Goal: Complete application form: Complete application form

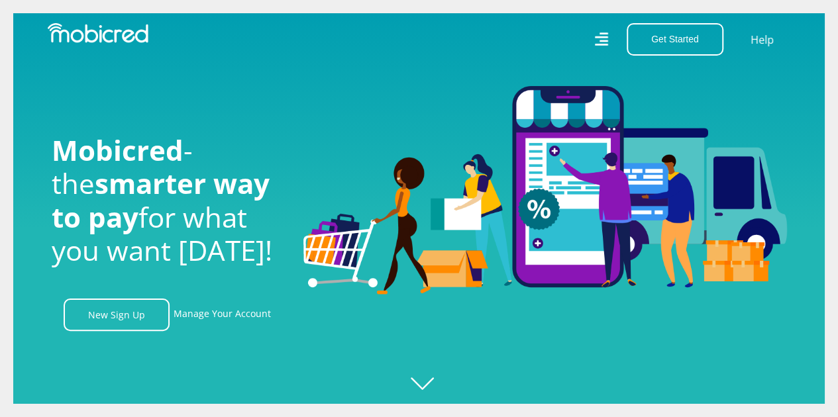
click at [142, 331] on link "New Sign Up" at bounding box center [117, 315] width 106 height 32
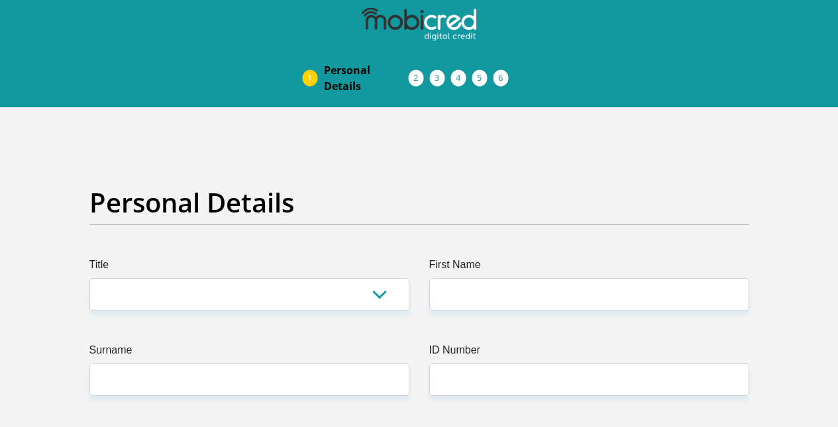
scroll to position [101, 0]
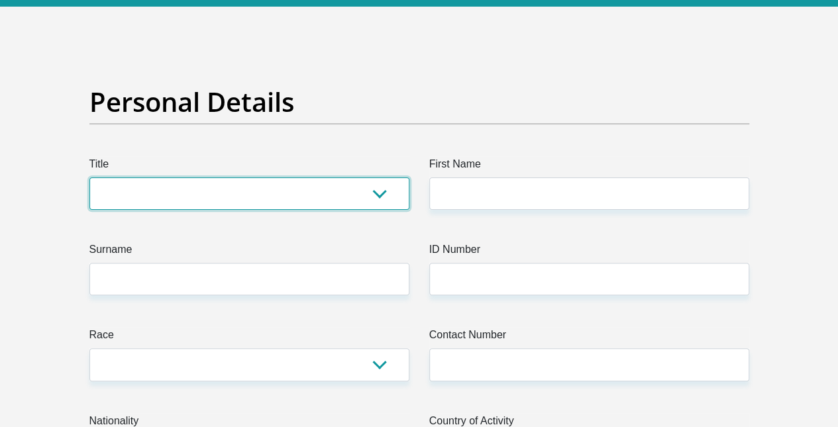
click at [151, 177] on select "Mr Ms Mrs Dr Other" at bounding box center [249, 193] width 320 height 32
select select "Mr"
click at [89, 177] on select "Mr Ms Mrs Dr Other" at bounding box center [249, 193] width 320 height 32
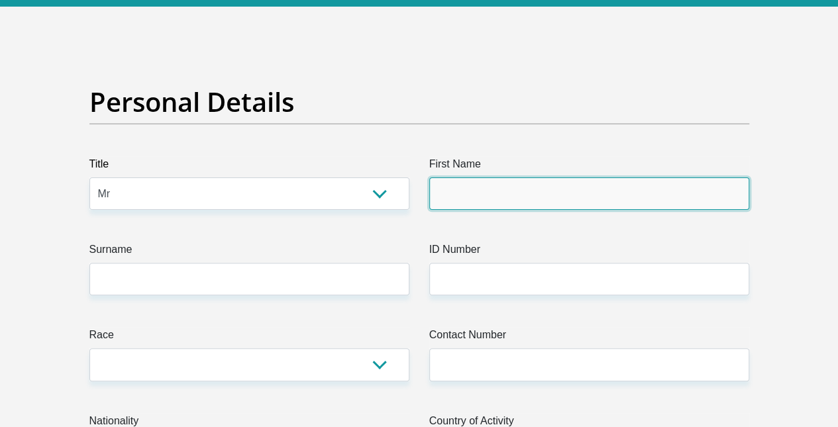
click at [502, 177] on input "First Name" at bounding box center [589, 193] width 320 height 32
type input "Joshua"
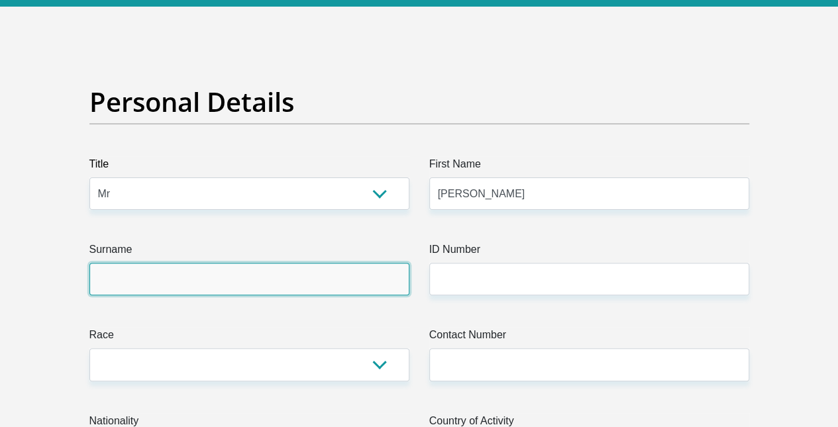
type input "Julius"
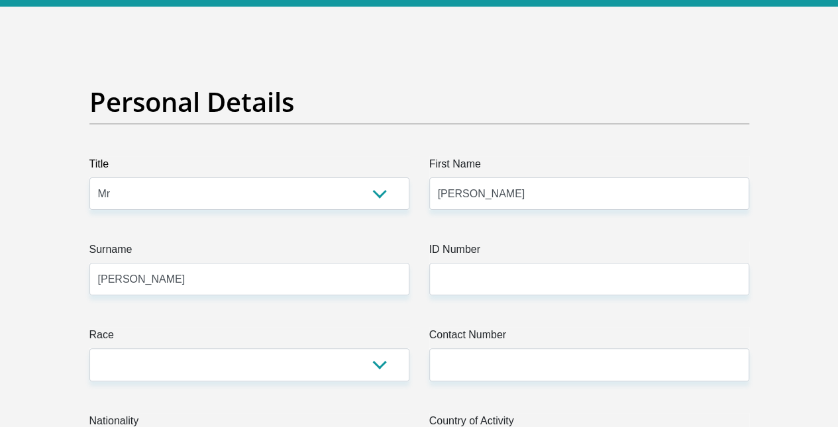
select select "ZAF"
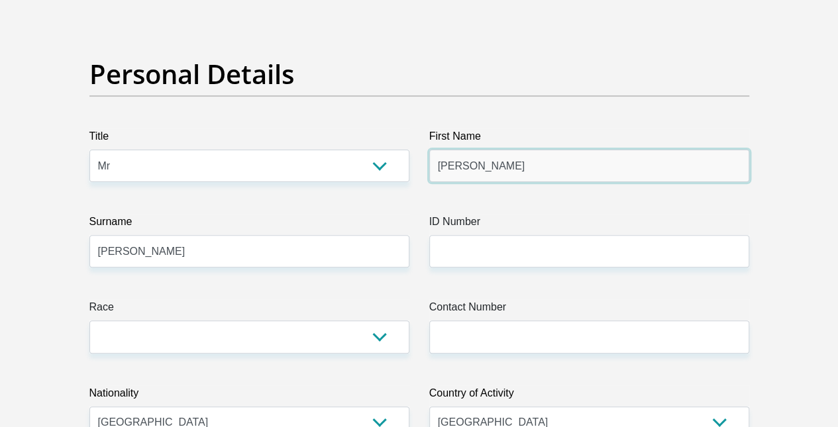
scroll to position [95, 0]
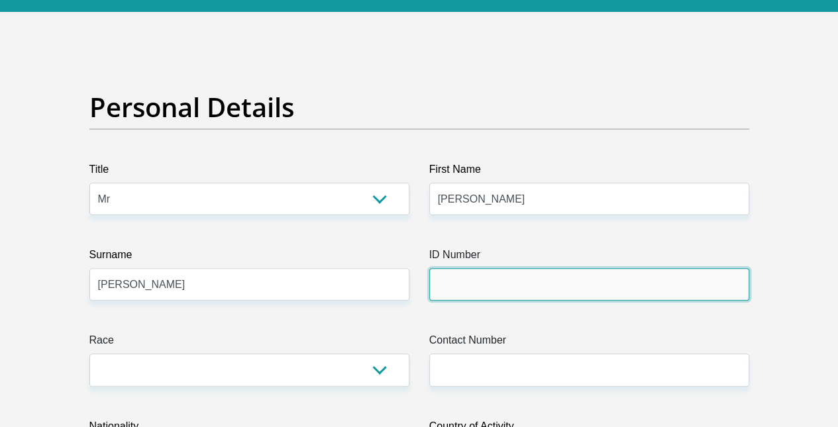
click at [464, 268] on input "ID Number" at bounding box center [589, 284] width 320 height 32
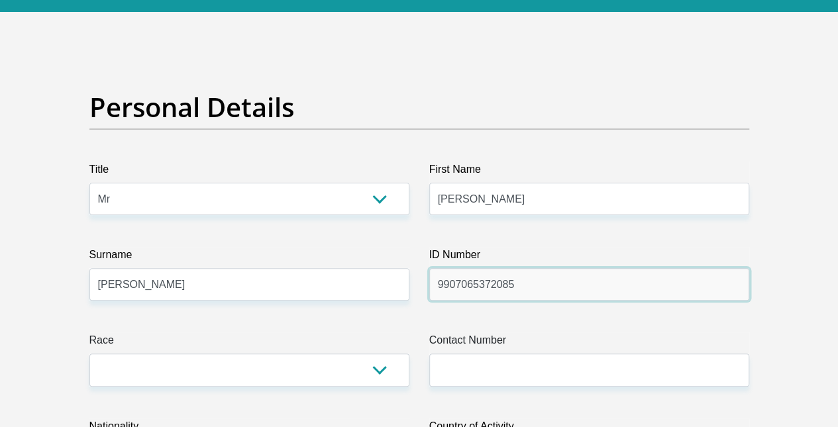
type input "9907065372085"
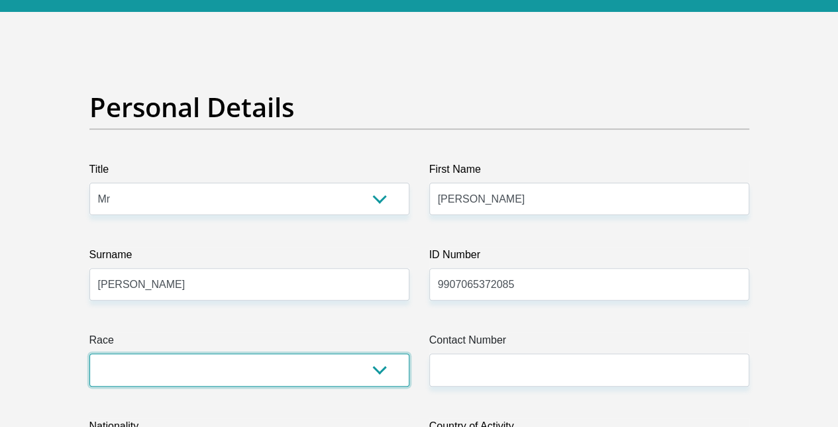
click at [290, 354] on select "Black Coloured Indian White Other" at bounding box center [249, 370] width 320 height 32
select select "2"
click at [89, 354] on select "Black Coloured Indian White Other" at bounding box center [249, 370] width 320 height 32
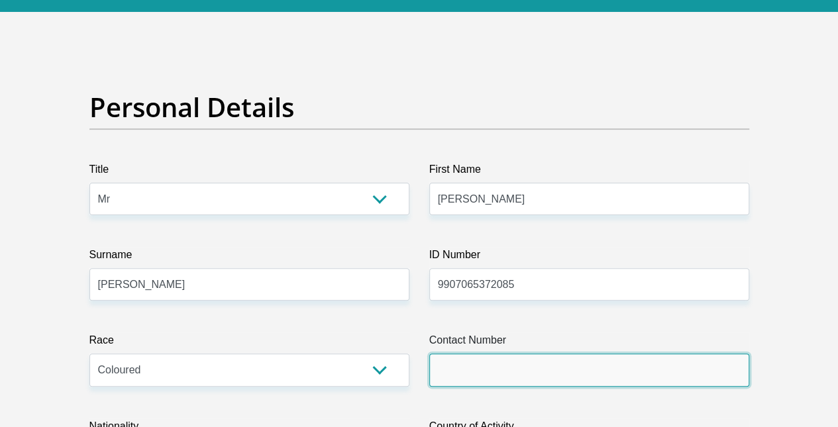
click at [483, 354] on input "Contact Number" at bounding box center [589, 370] width 320 height 32
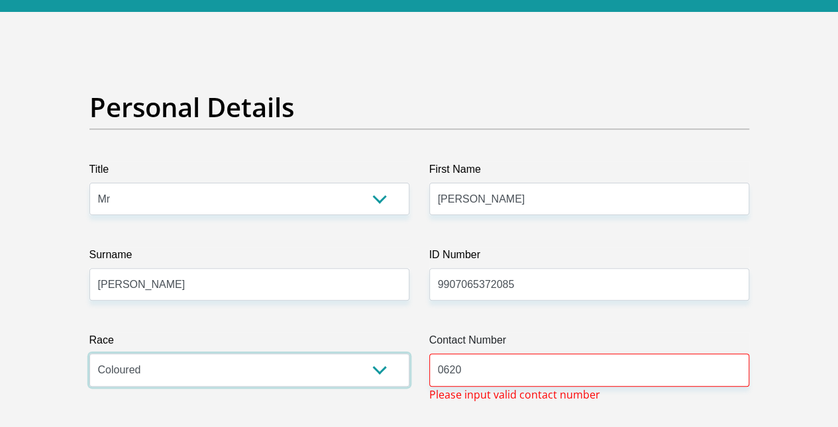
click at [408, 354] on select "Black Coloured Indian White Other" at bounding box center [249, 370] width 320 height 32
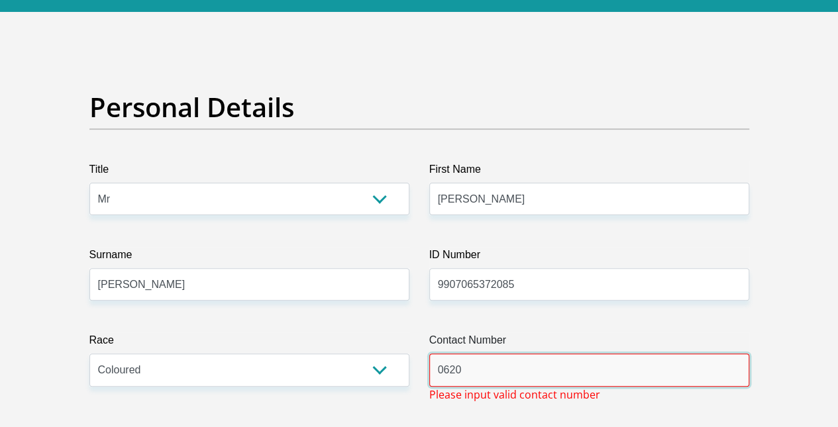
click at [487, 354] on input "0620" at bounding box center [589, 370] width 320 height 32
type input "0620209676"
type input "19 Hamilton Street, Coronationville, Johannesburg, South Africa"
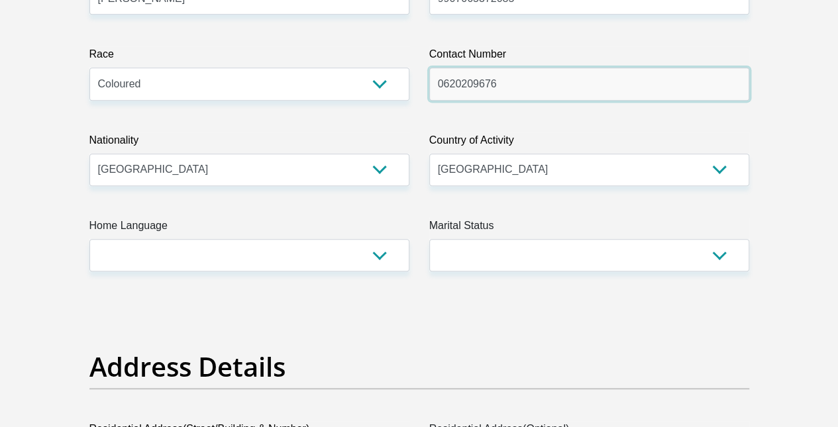
scroll to position [377, 0]
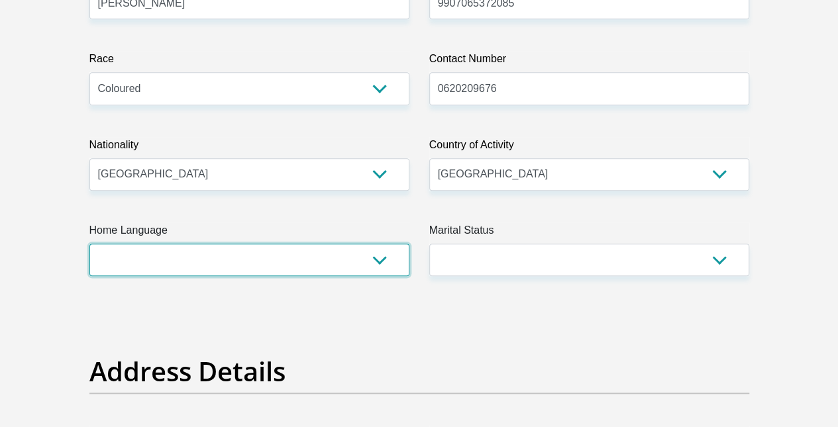
click at [215, 244] on select "Afrikaans English Sepedi South Ndebele Southern Sotho Swati Tsonga Tswana Venda…" at bounding box center [249, 260] width 320 height 32
select select "eng"
click at [89, 244] on select "Afrikaans English Sepedi South Ndebele Southern Sotho Swati Tsonga Tswana Venda…" at bounding box center [249, 260] width 320 height 32
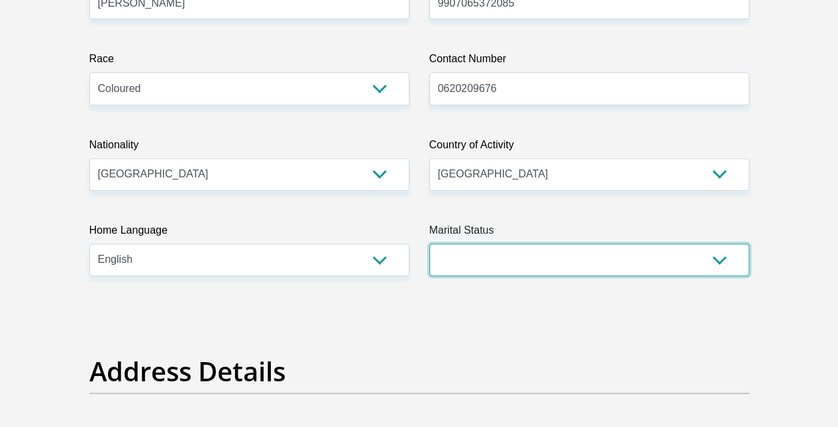
click at [521, 244] on select "Married ANC Single Divorced Widowed Married COP or Customary Law" at bounding box center [589, 260] width 320 height 32
select select "2"
click at [429, 244] on select "Married ANC Single Divorced Widowed Married COP or Customary Law" at bounding box center [589, 260] width 320 height 32
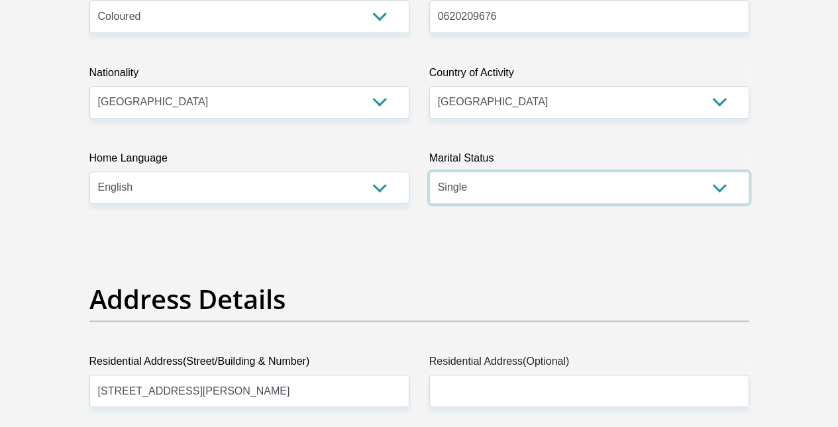
scroll to position [530, 0]
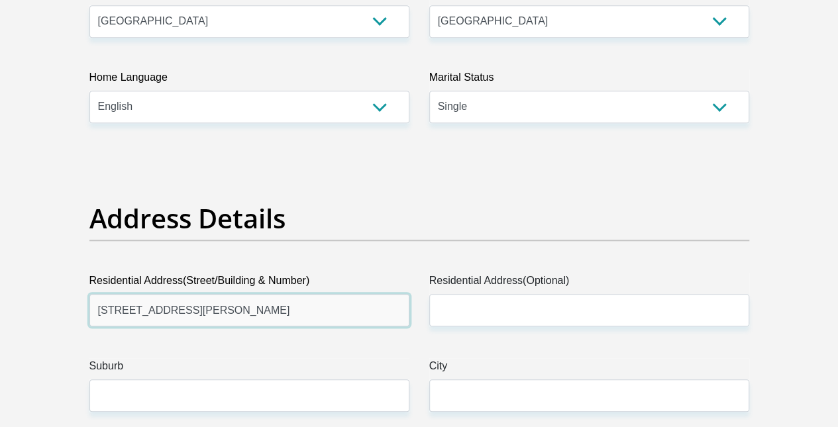
click at [352, 294] on input "19 Hamilton Street, Coronationville, Johannesburg, South Africa" at bounding box center [249, 310] width 320 height 32
click at [297, 294] on input "19 Hamilton Street, Coronationville, Johannesburg, South Africa" at bounding box center [249, 310] width 320 height 32
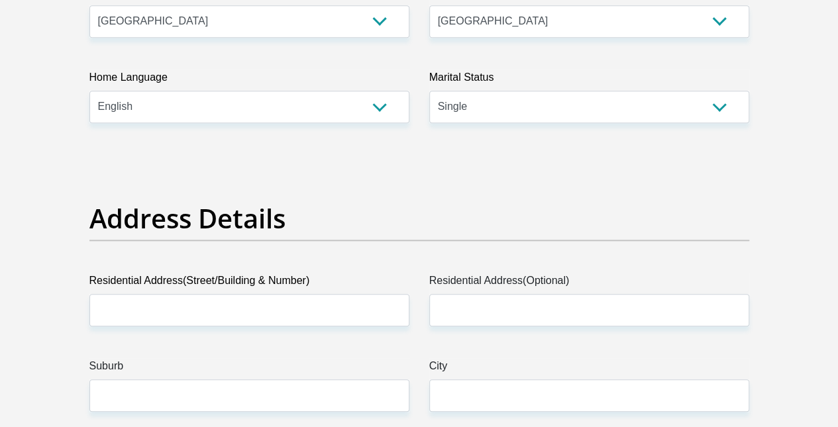
type input "0620"
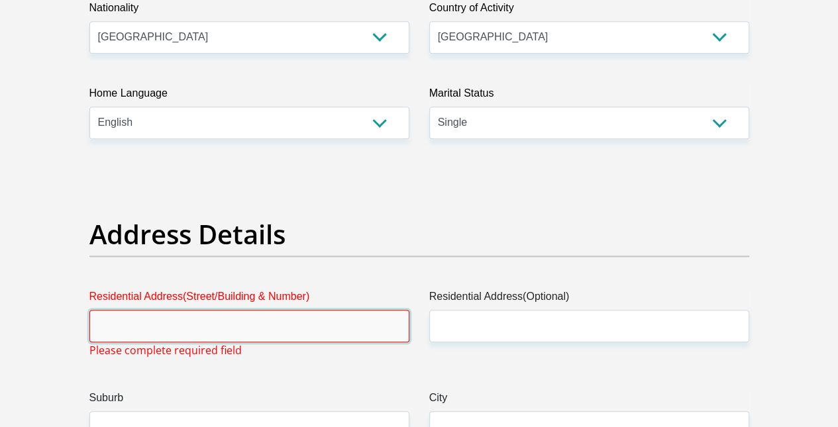
scroll to position [546, 0]
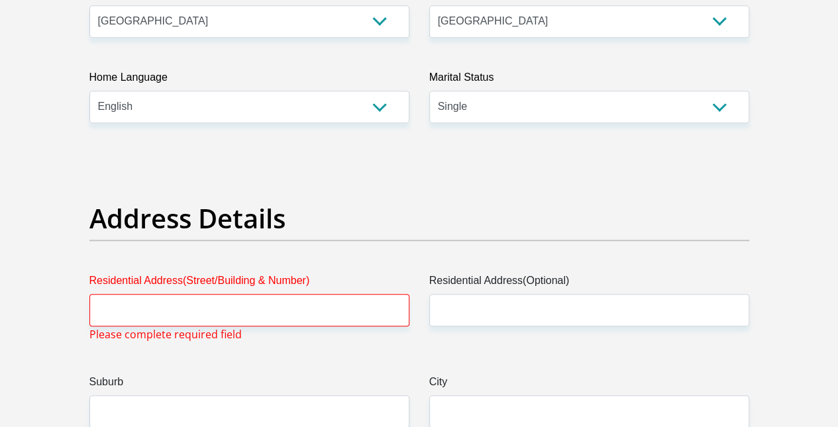
click at [183, 273] on label "Residential Address(Street/Building & Number)" at bounding box center [249, 283] width 320 height 21
click at [183, 294] on input "Residential Address(Street/Building & Number)" at bounding box center [249, 310] width 320 height 32
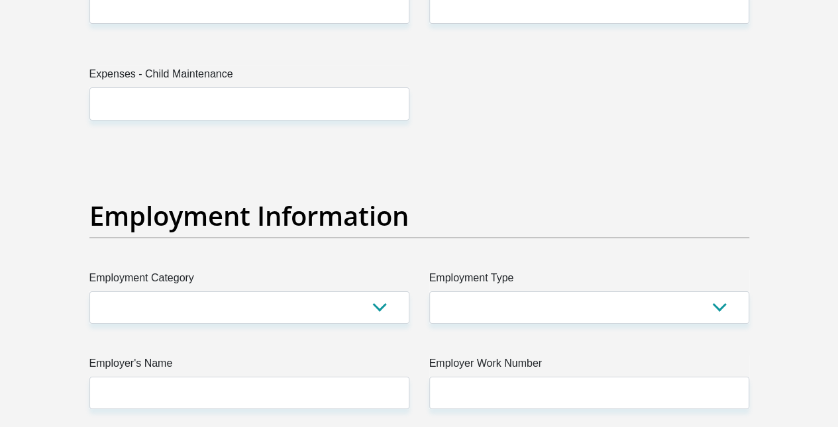
scroll to position [2305, 0]
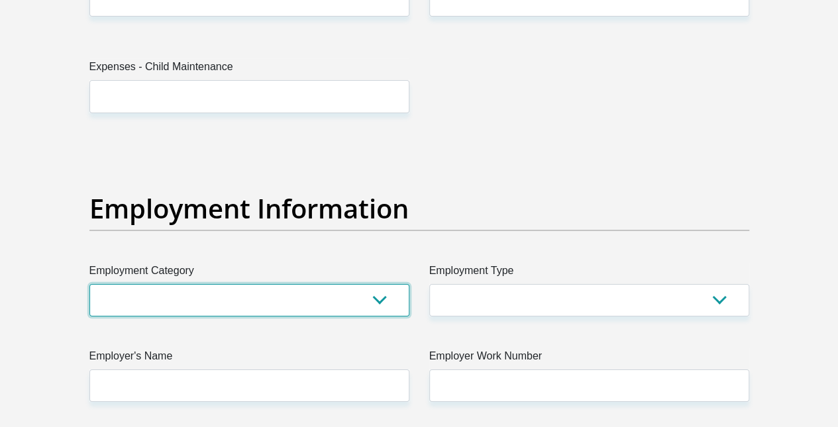
click at [323, 284] on select "AGRICULTURE ALCOHOL & TOBACCO CONSTRUCTION MATERIALS METALLURGY EQUIPMENT FOR R…" at bounding box center [249, 300] width 320 height 32
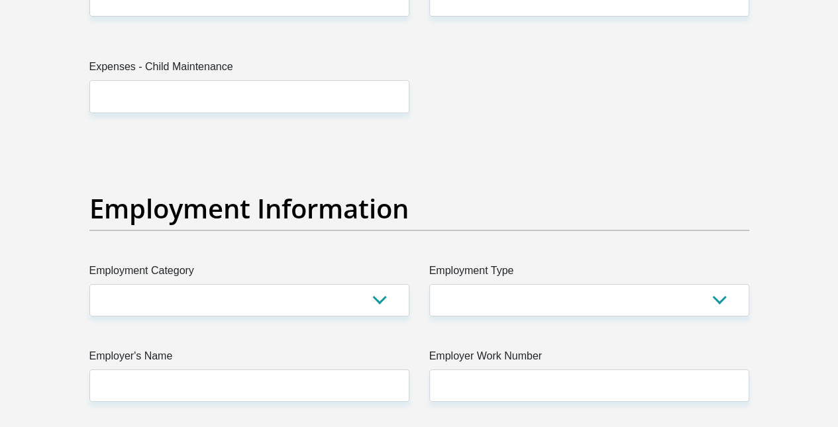
click at [0, 145] on section "Personal Details Title Mr Ms Mrs Dr Other First Name Joshua Surname Julius ID N…" at bounding box center [419, 127] width 838 height 4648
click at [599, 268] on div "Title Mr Ms Mrs Dr Other First Name Joshua Surname Julius ID Number 99070653720…" at bounding box center [418, 122] width 679 height 4341
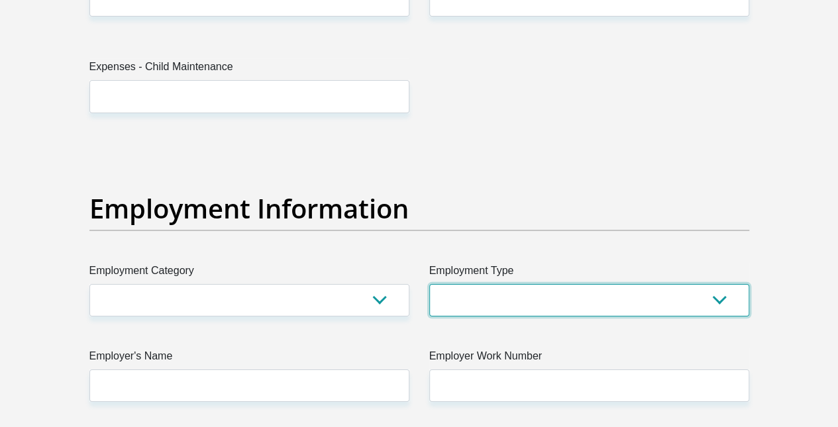
click at [595, 284] on select "College/Lecturer Craft Seller Creative Driver Executive Farmer Forces - Non Com…" at bounding box center [589, 300] width 320 height 32
click at [429, 284] on select "College/Lecturer Craft Seller Creative Driver Executive Farmer Forces - Non Com…" at bounding box center [589, 300] width 320 height 32
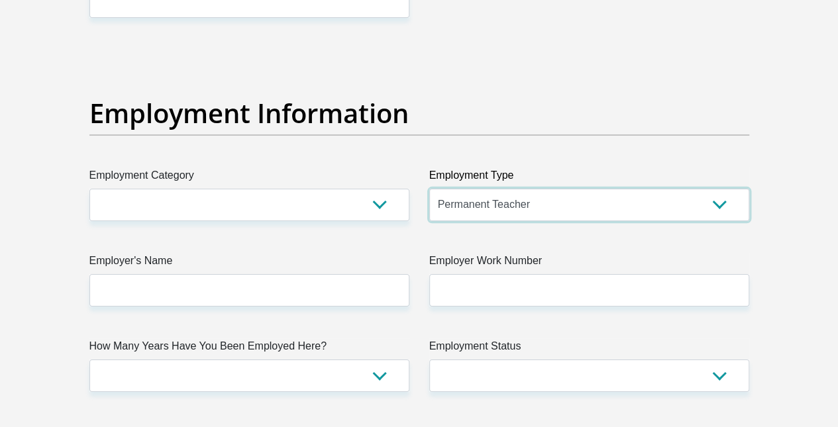
scroll to position [2396, 0]
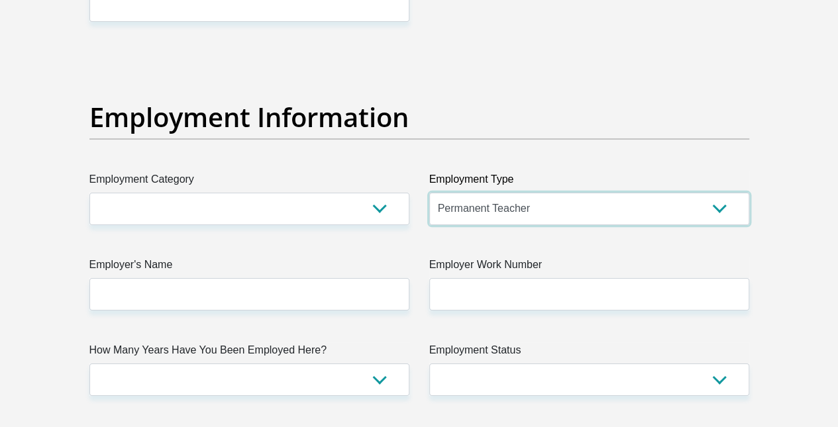
click at [548, 193] on select "College/Lecturer Craft Seller Creative Driver Executive Farmer Forces - Non Com…" at bounding box center [589, 209] width 320 height 32
select select "Semi-Professional Worker"
click at [429, 193] on select "College/Lecturer Craft Seller Creative Driver Executive Farmer Forces - Non Com…" at bounding box center [589, 209] width 320 height 32
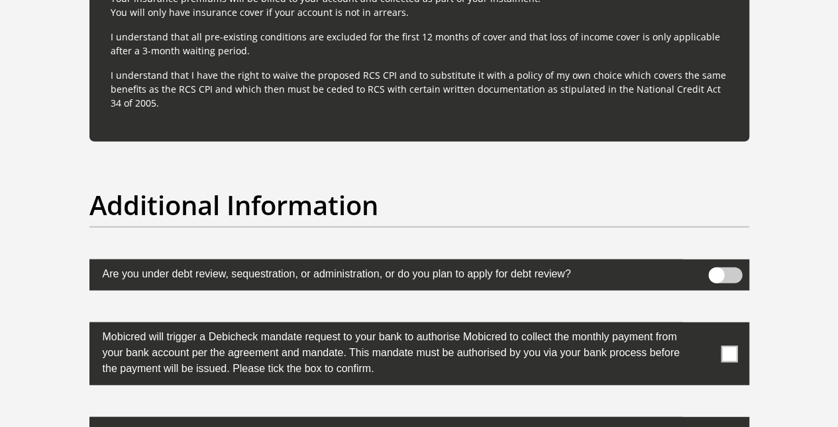
scroll to position [4274, 0]
